Goal: Task Accomplishment & Management: Manage account settings

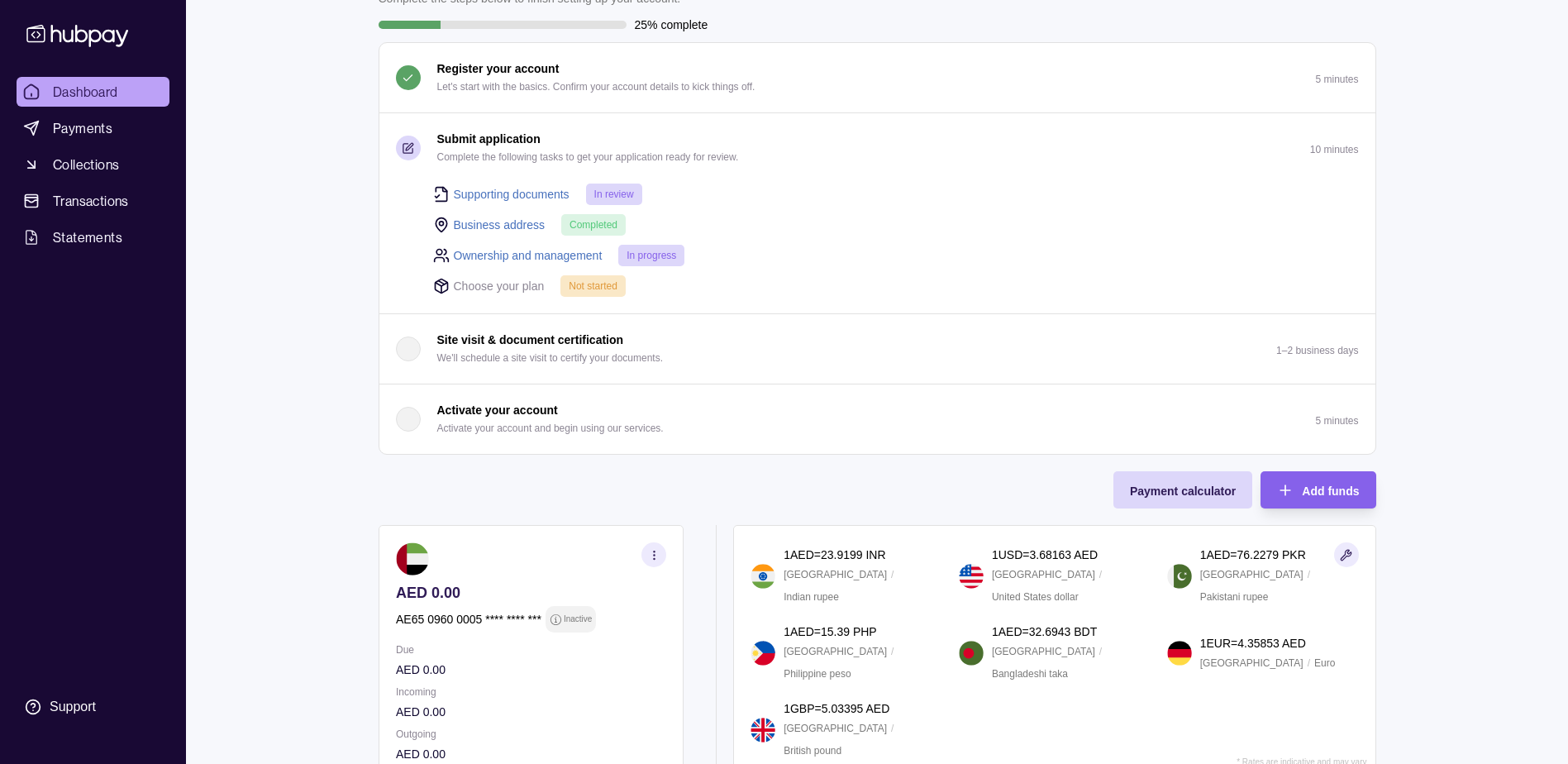
scroll to position [354, 0]
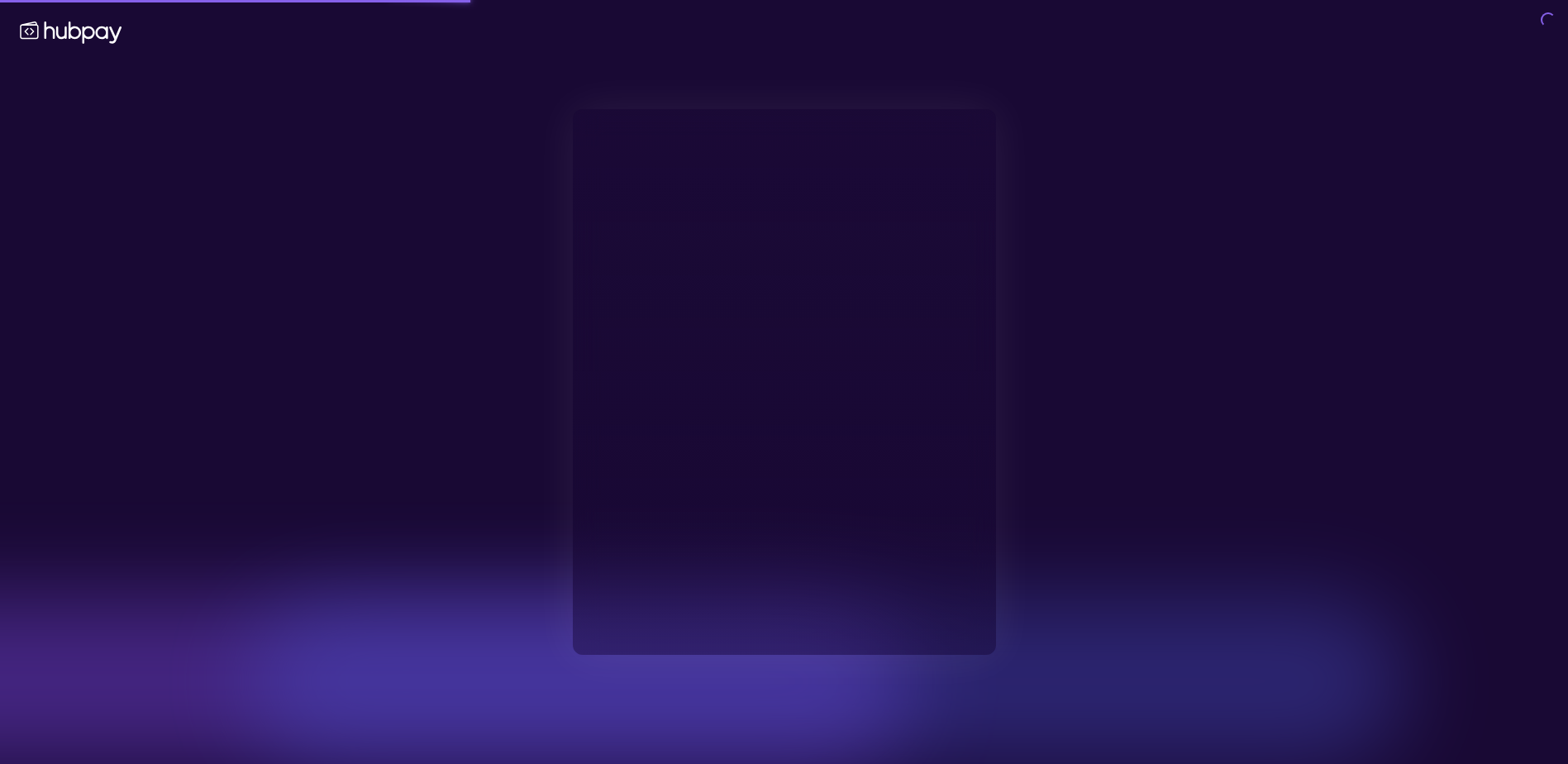
type input "**********"
